Goal: Task Accomplishment & Management: Manage account settings

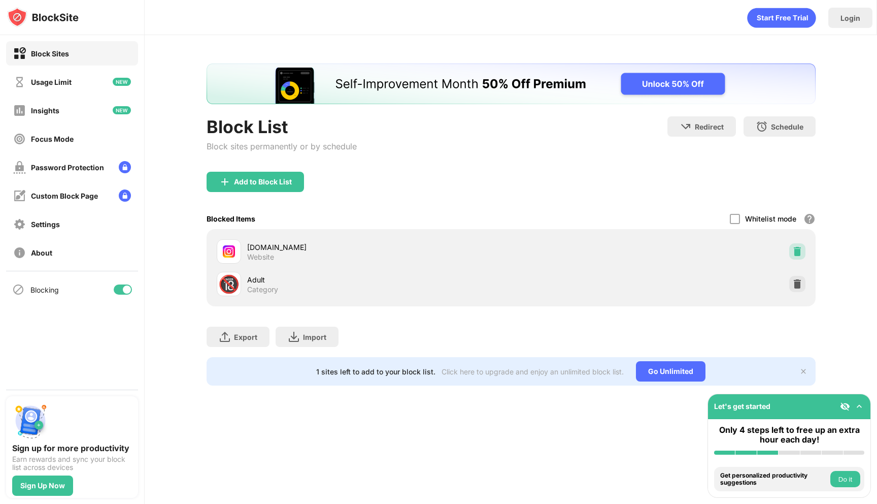
click at [797, 247] on img at bounding box center [798, 251] width 10 height 10
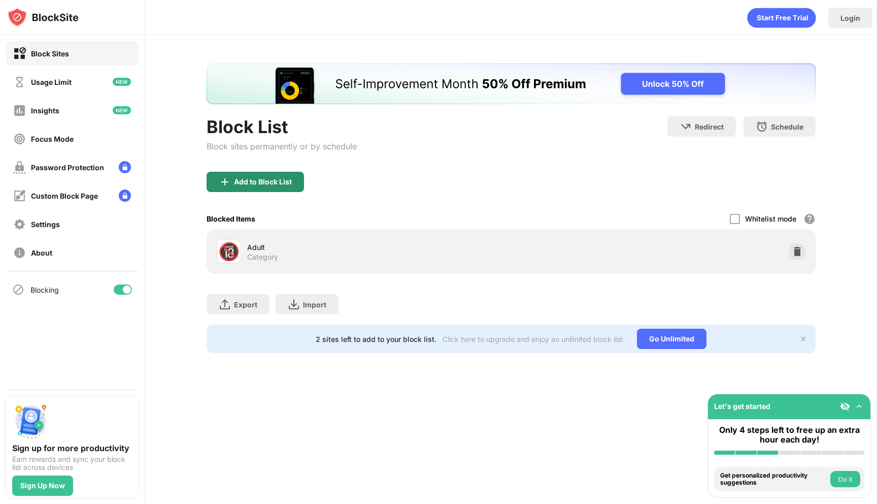
click at [258, 181] on div "Add to Block List" at bounding box center [263, 182] width 58 height 8
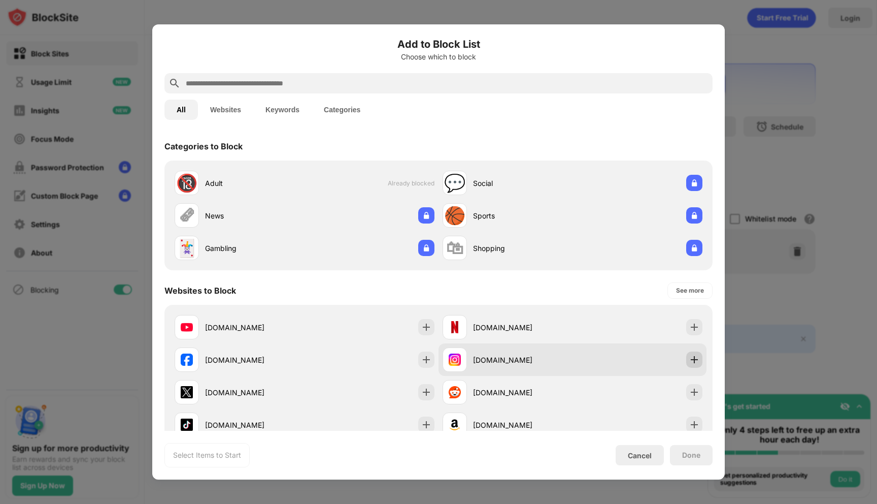
click at [695, 362] on img at bounding box center [695, 359] width 10 height 10
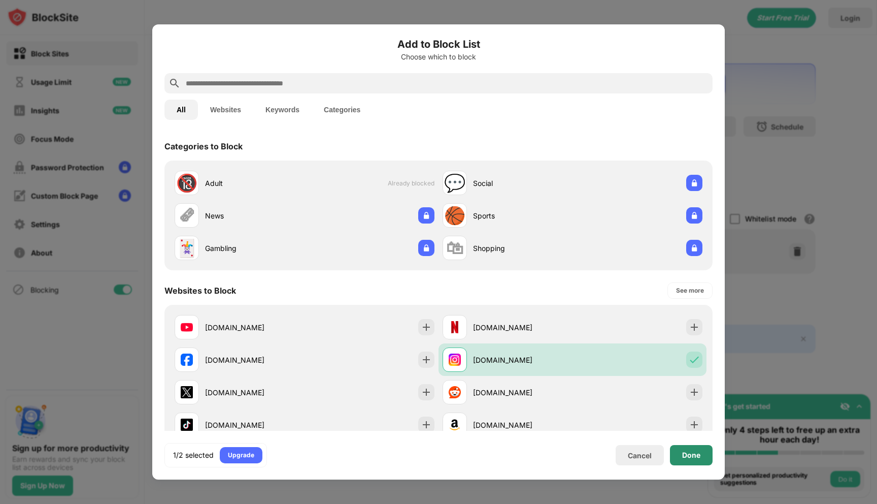
click at [681, 450] on div "Done" at bounding box center [691, 455] width 43 height 20
